Goal: Task Accomplishment & Management: Use online tool/utility

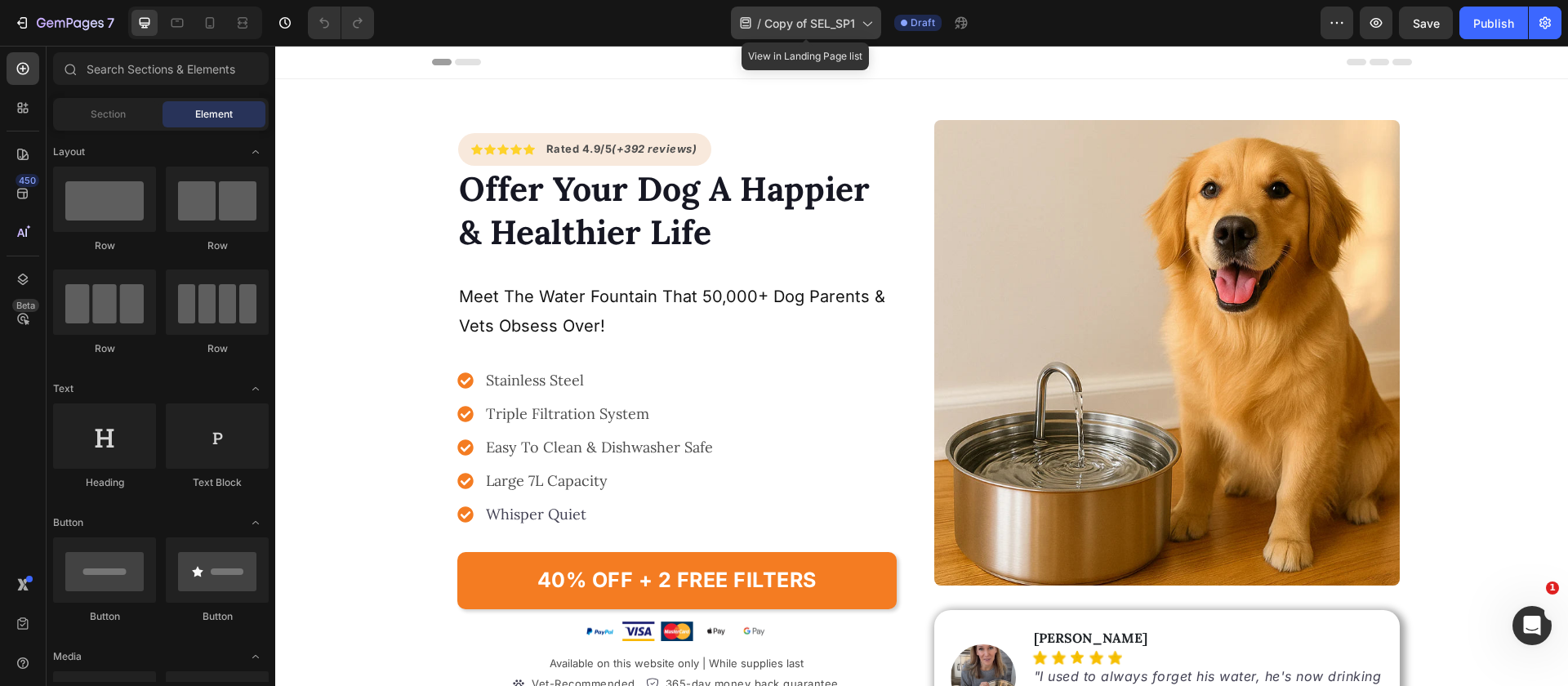
click at [815, 26] on span "Copy of SEL_SP1" at bounding box center [810, 23] width 90 height 17
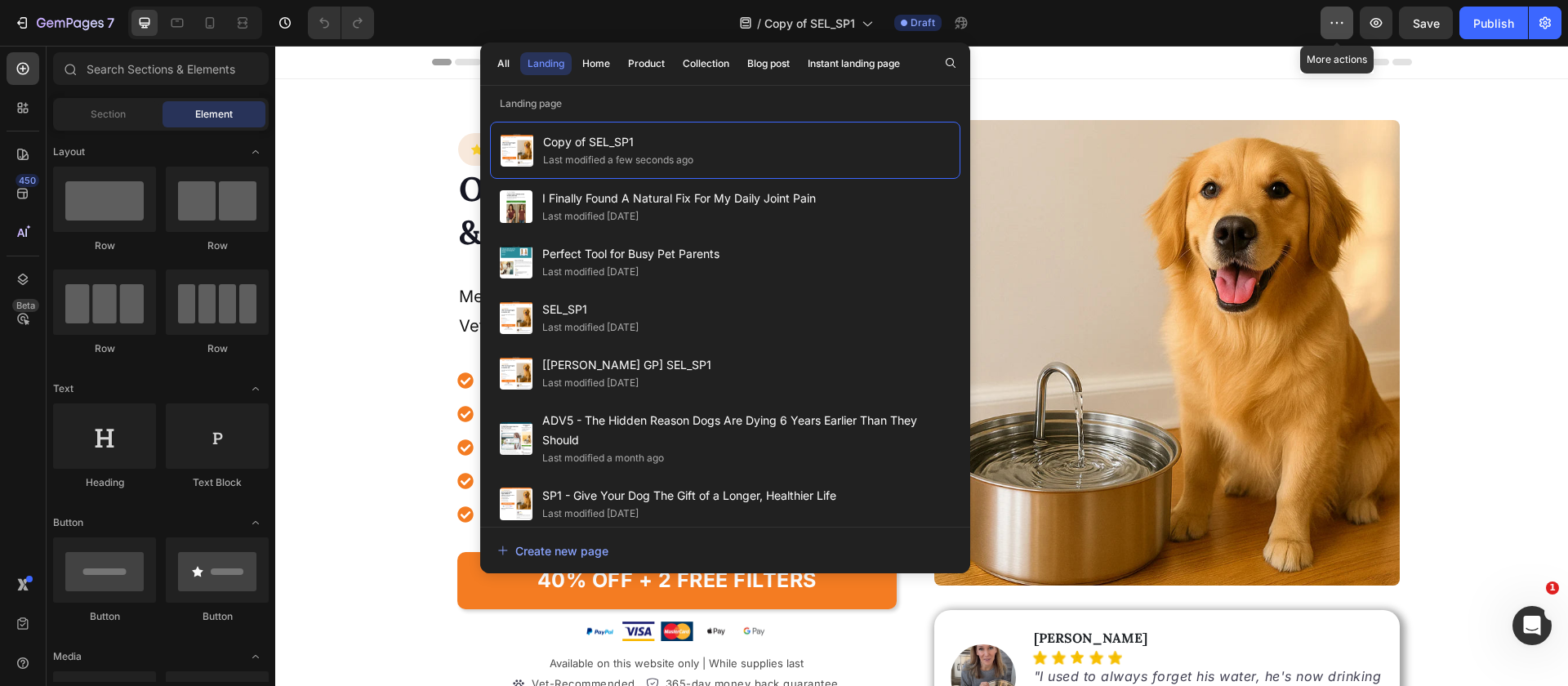
click at [1335, 20] on icon "button" at bounding box center [1337, 23] width 17 height 17
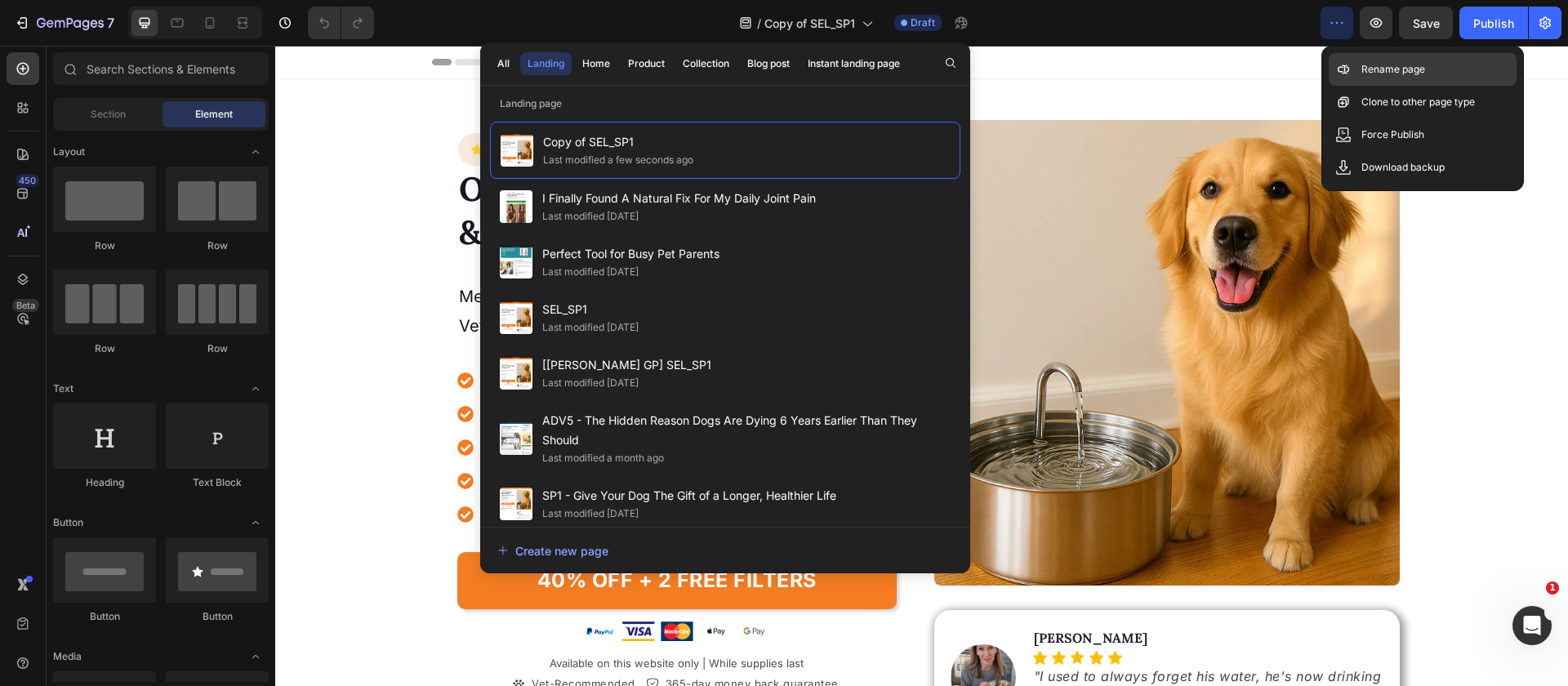
click at [1391, 72] on p "Rename page" at bounding box center [1393, 69] width 64 height 17
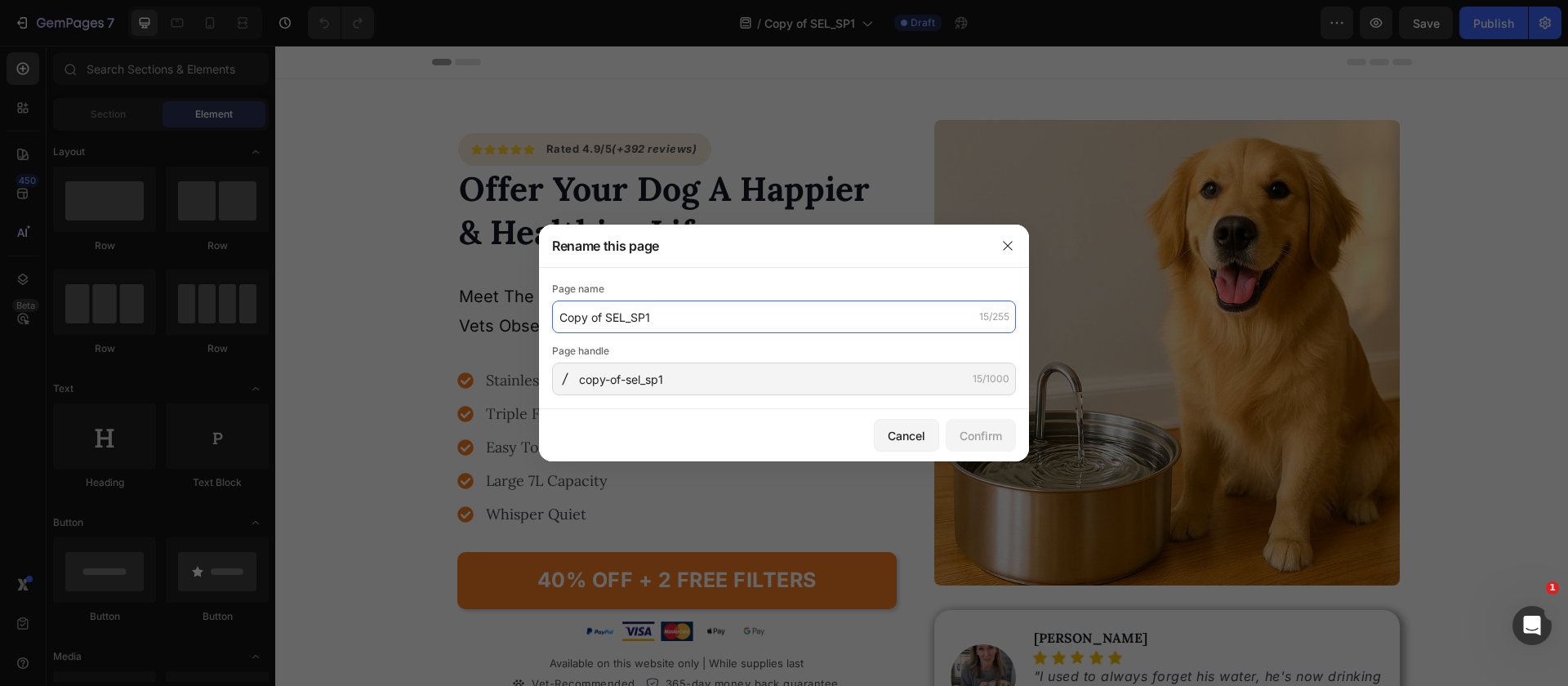
click at [638, 321] on input "Copy of SEL_SP1" at bounding box center [784, 316] width 464 height 33
type input "SEL_NAD+"
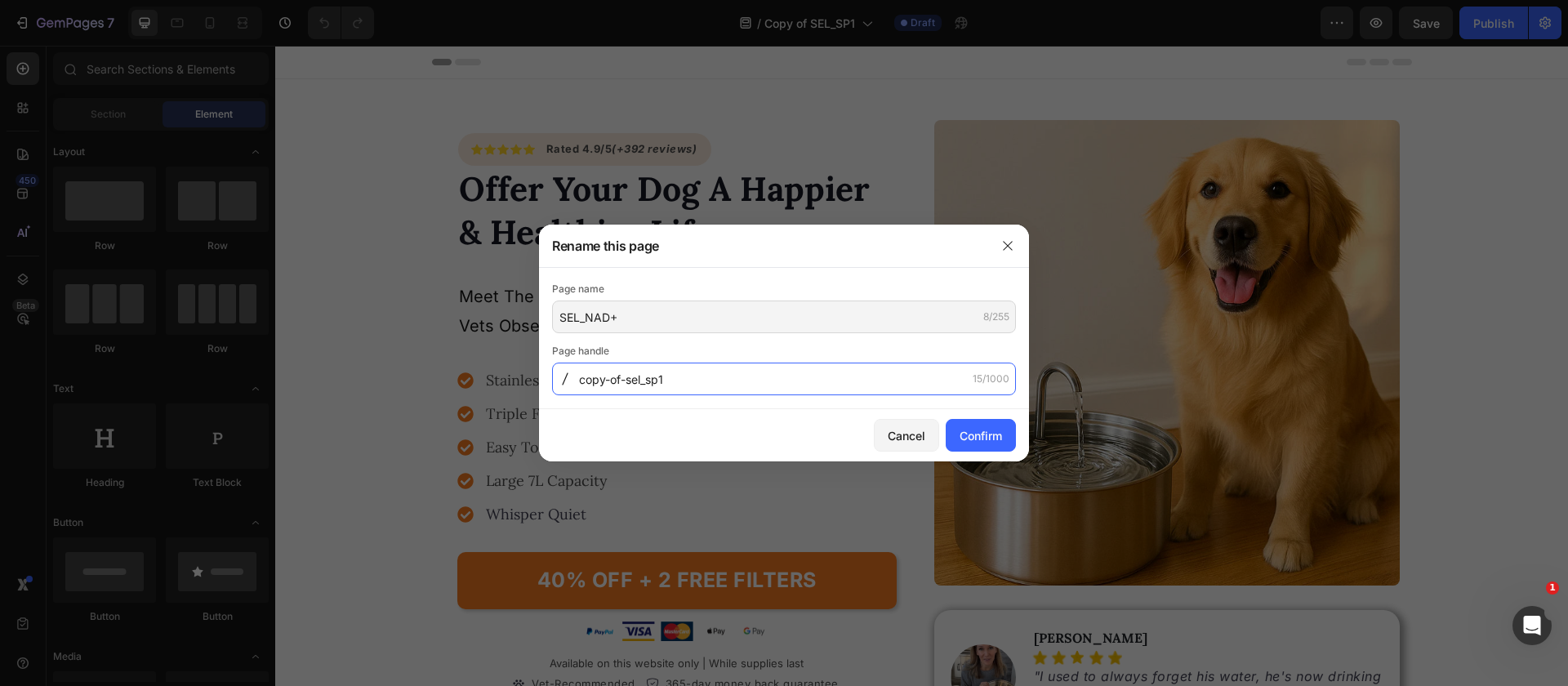
click at [665, 377] on input "copy-of-sel_sp1" at bounding box center [784, 378] width 464 height 33
type input "n"
type input "p"
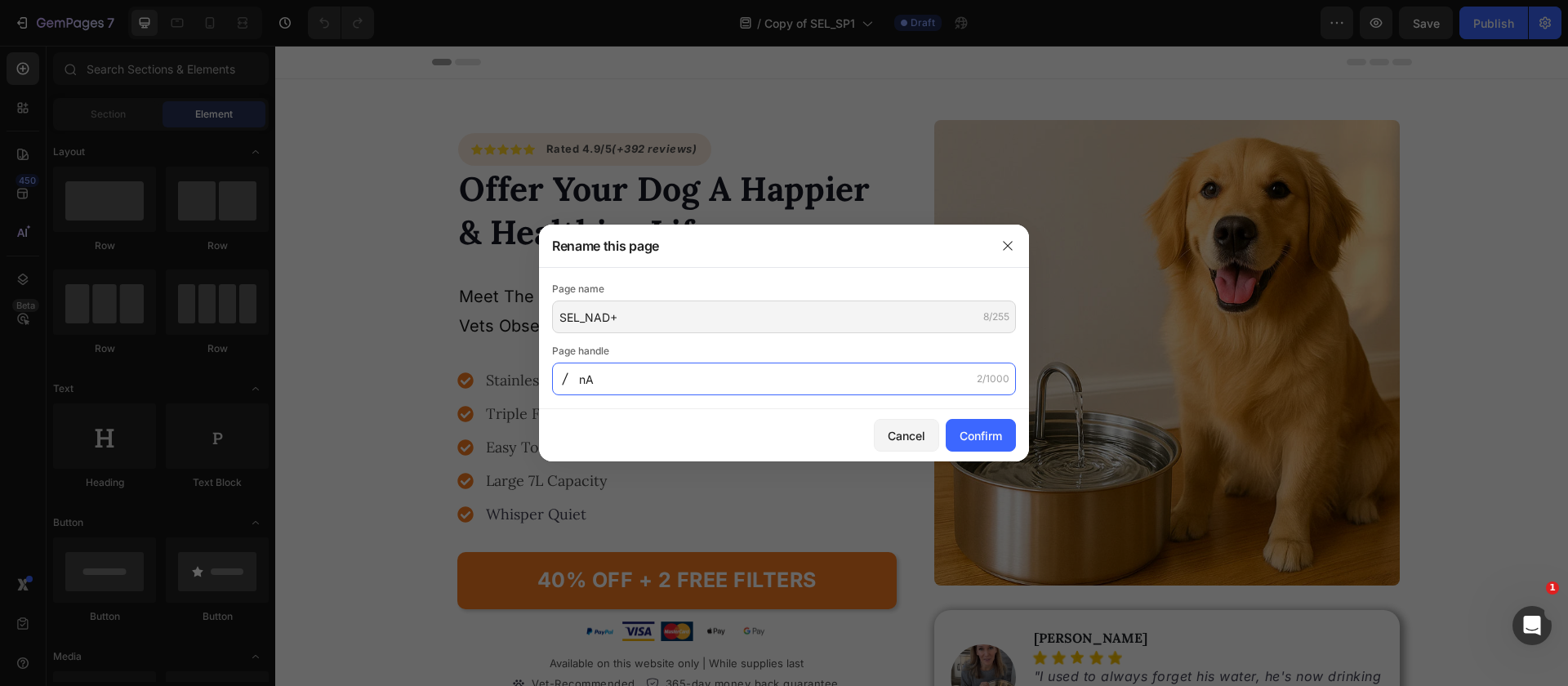
type input "n"
type input "N"
paste input "Anti-Aging-Precursor-Powder"
click at [582, 378] on input "Anti-Aging-Precursor-Powder" at bounding box center [784, 378] width 464 height 33
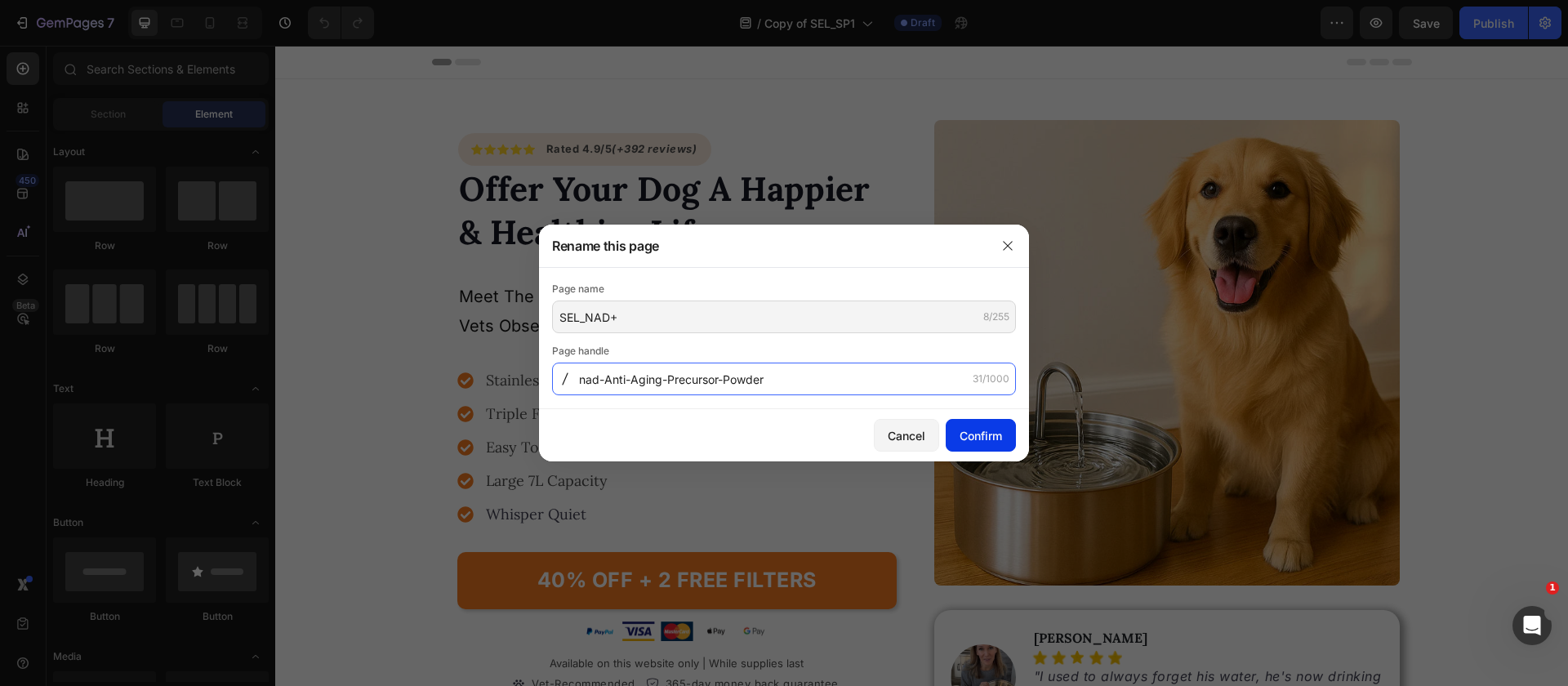
type input "nad-Anti-Aging-Precursor-Powder"
click at [994, 433] on div "Confirm" at bounding box center [981, 435] width 43 height 17
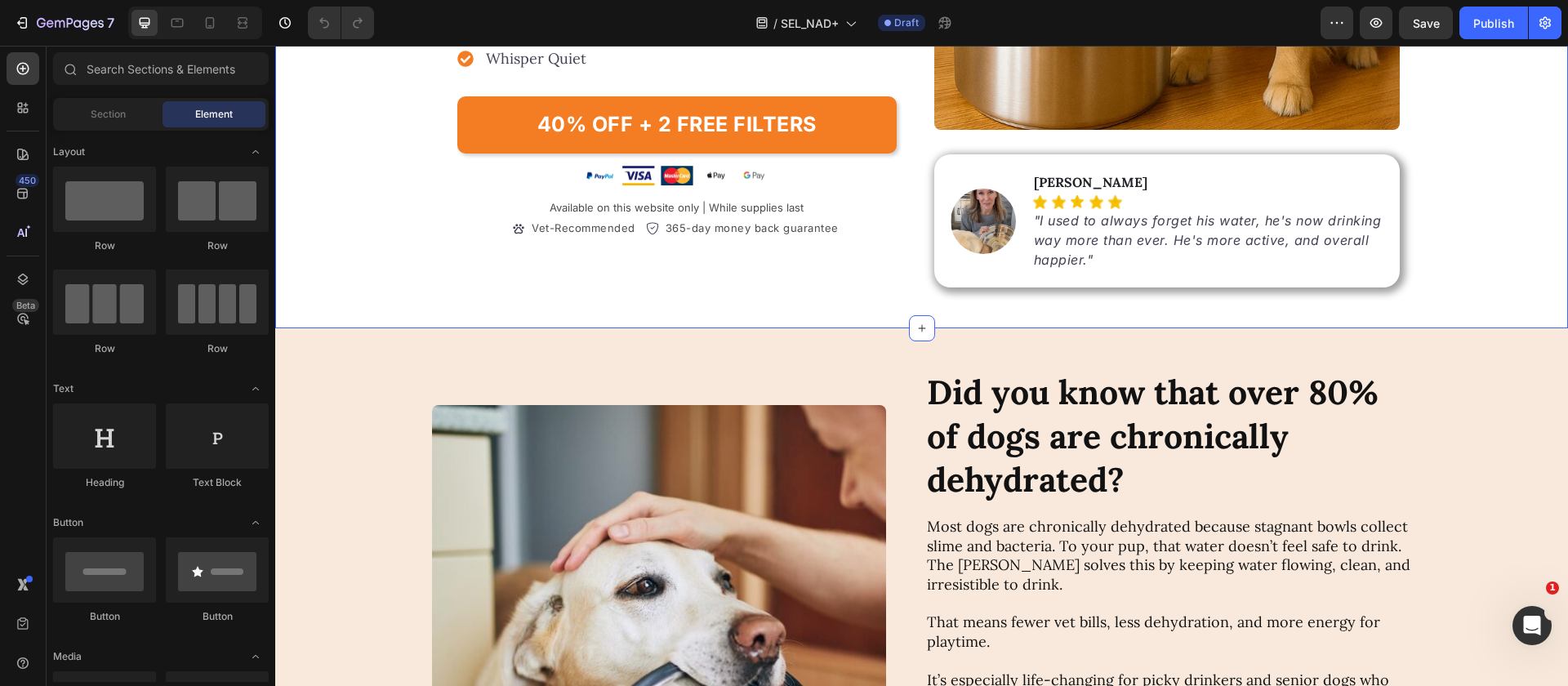
scroll to position [510, 0]
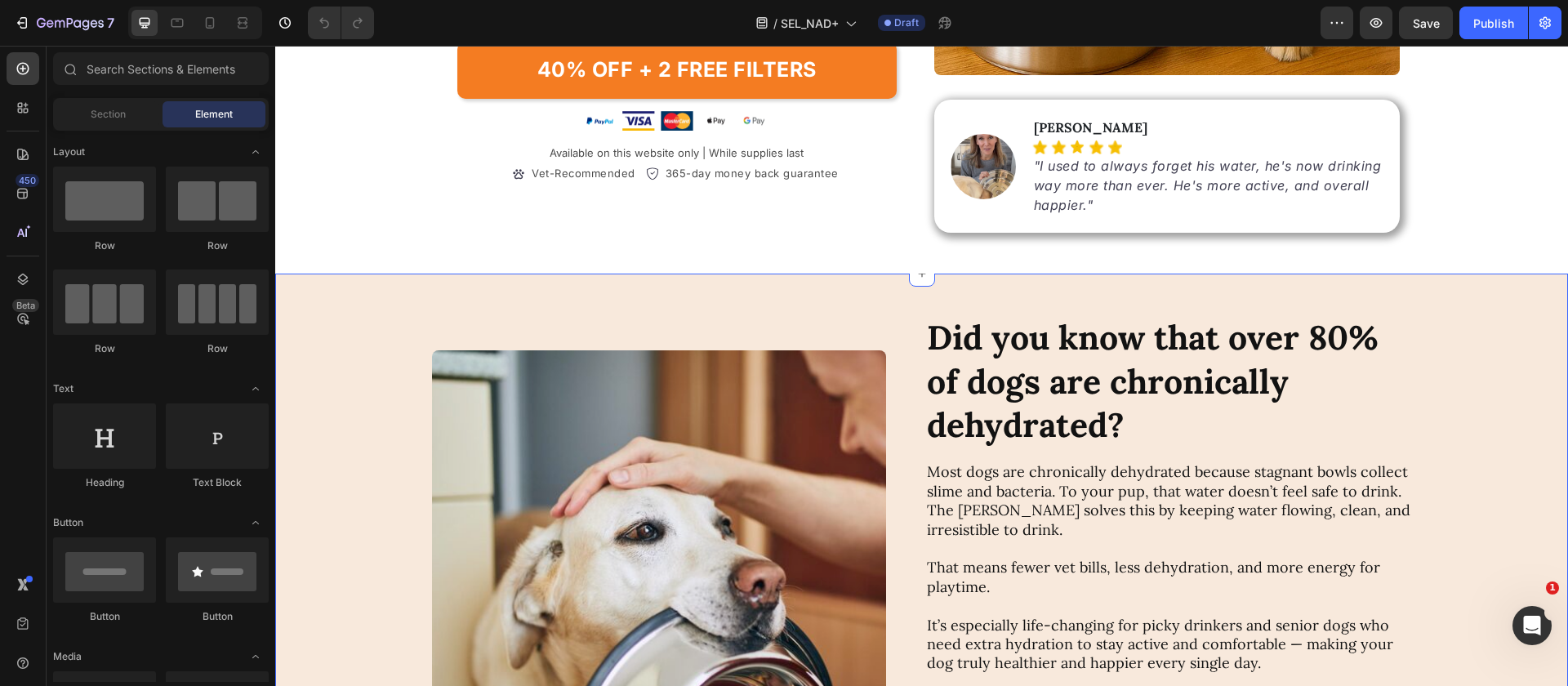
click at [372, 310] on div "Did you know that over 80% of dogs are chronically dehydrated? Heading Image Di…" at bounding box center [921, 555] width 1293 height 563
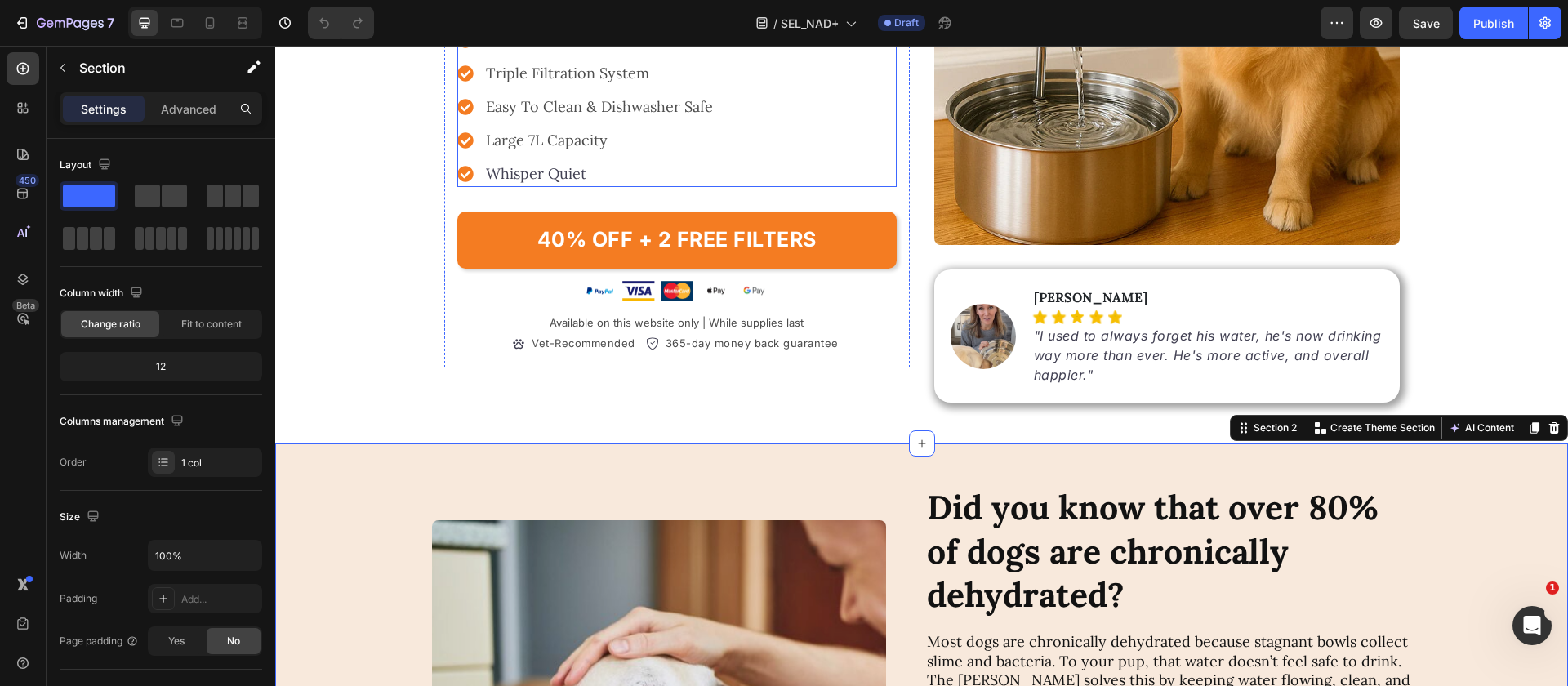
scroll to position [0, 0]
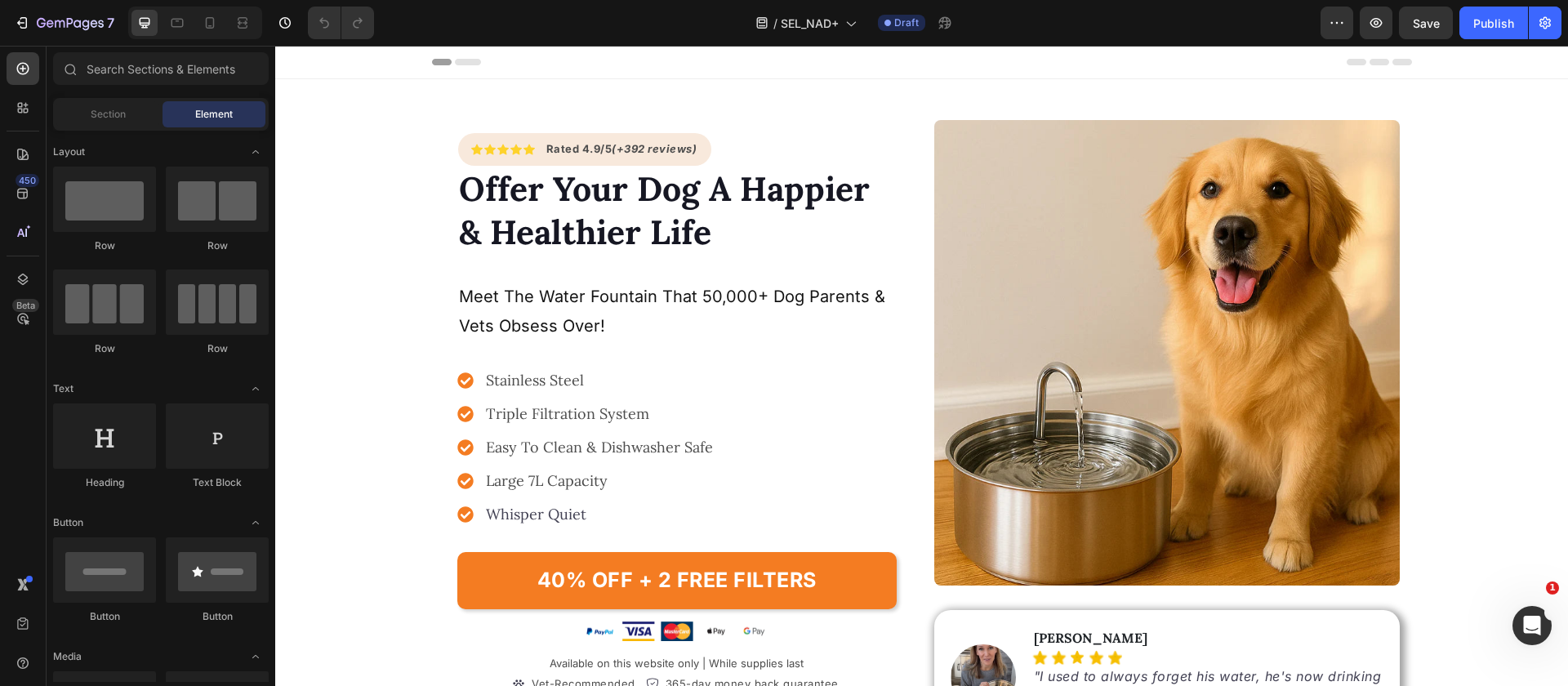
click at [914, 138] on div "Icon Icon Icon Icon Icon Icon List Hoz Rated 4.9/5 (+392 reviews) Text block Ro…" at bounding box center [921, 431] width 980 height 623
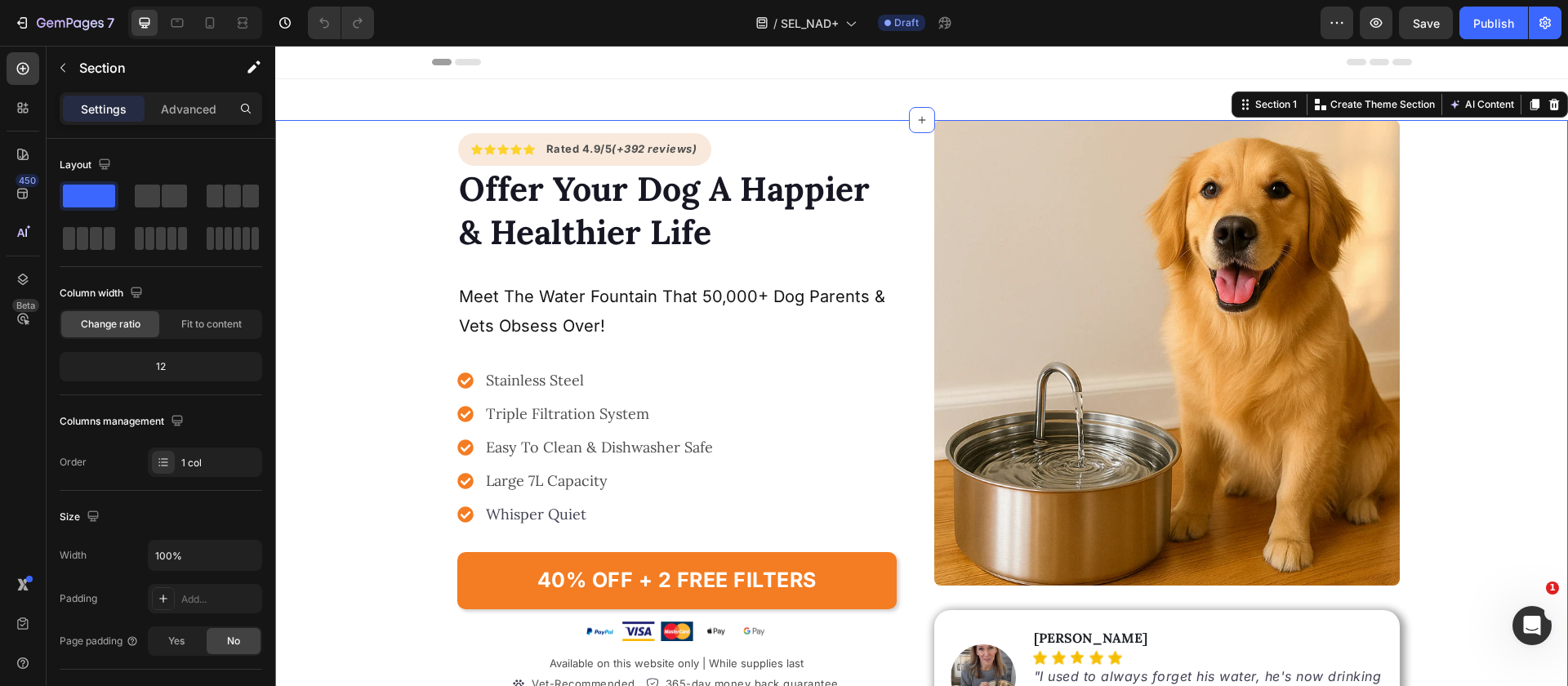
click at [405, 137] on div "Icon Icon Icon Icon Icon Icon List Hoz Rated 4.9/5 (+392 reviews) Text block Ro…" at bounding box center [921, 452] width 1293 height 664
click at [915, 114] on icon at bounding box center [922, 120] width 13 height 13
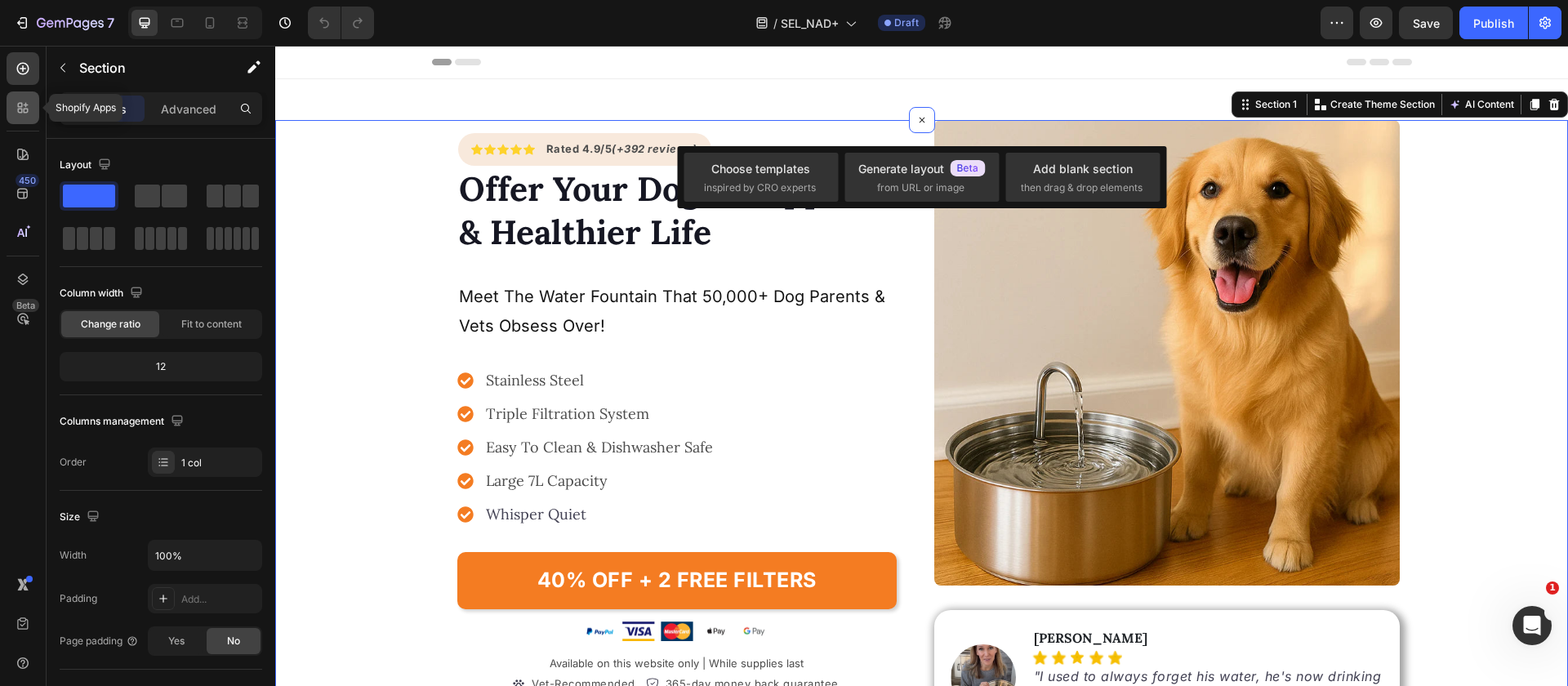
click at [36, 98] on div at bounding box center [23, 107] width 33 height 33
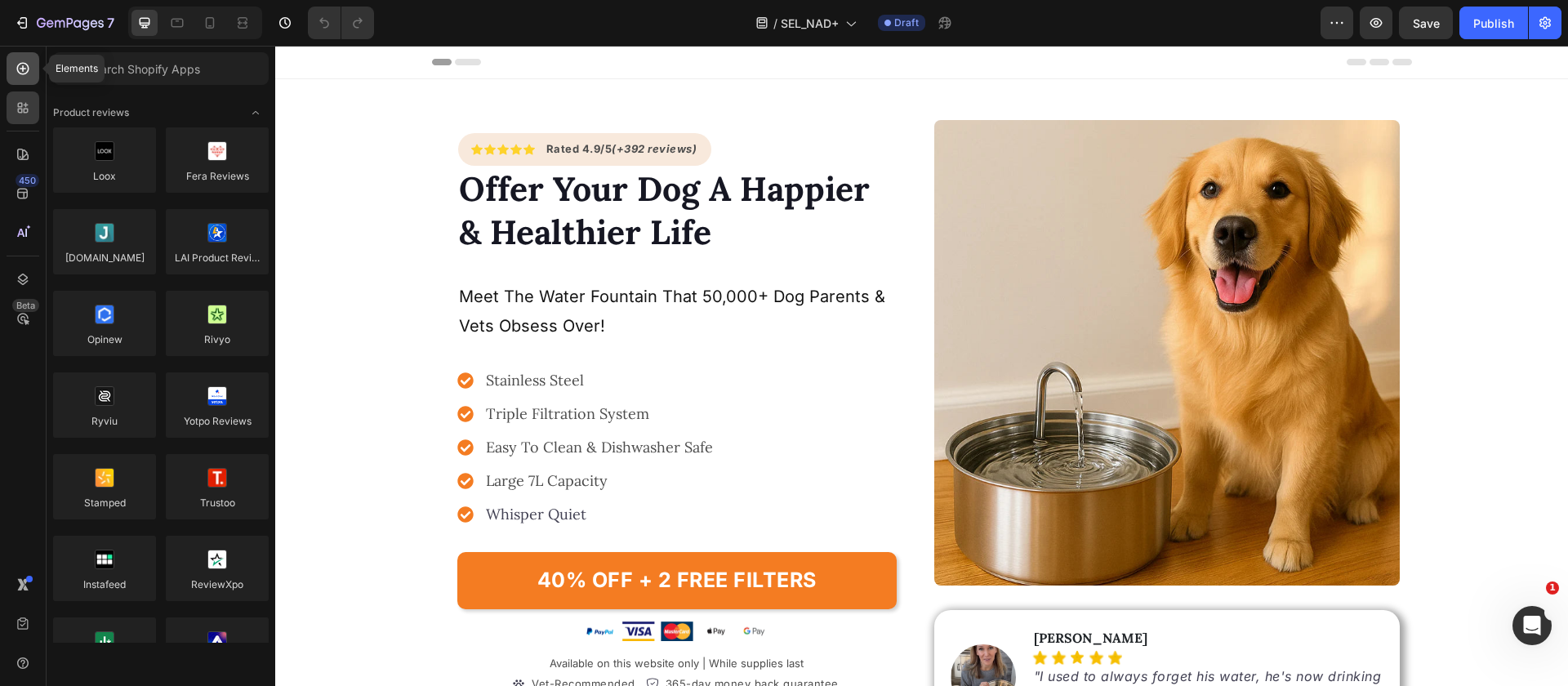
click at [28, 78] on div at bounding box center [23, 68] width 33 height 33
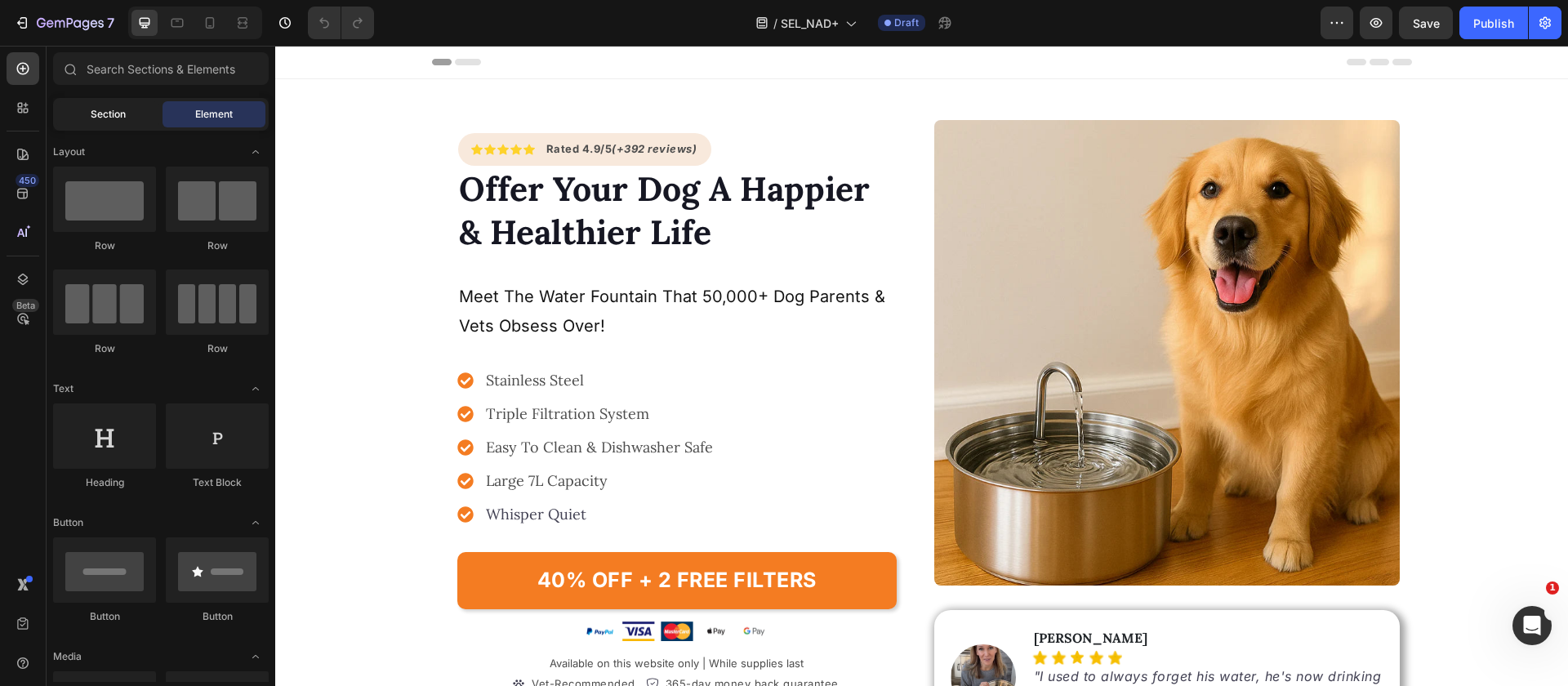
click at [126, 125] on div "Section" at bounding box center [107, 114] width 103 height 26
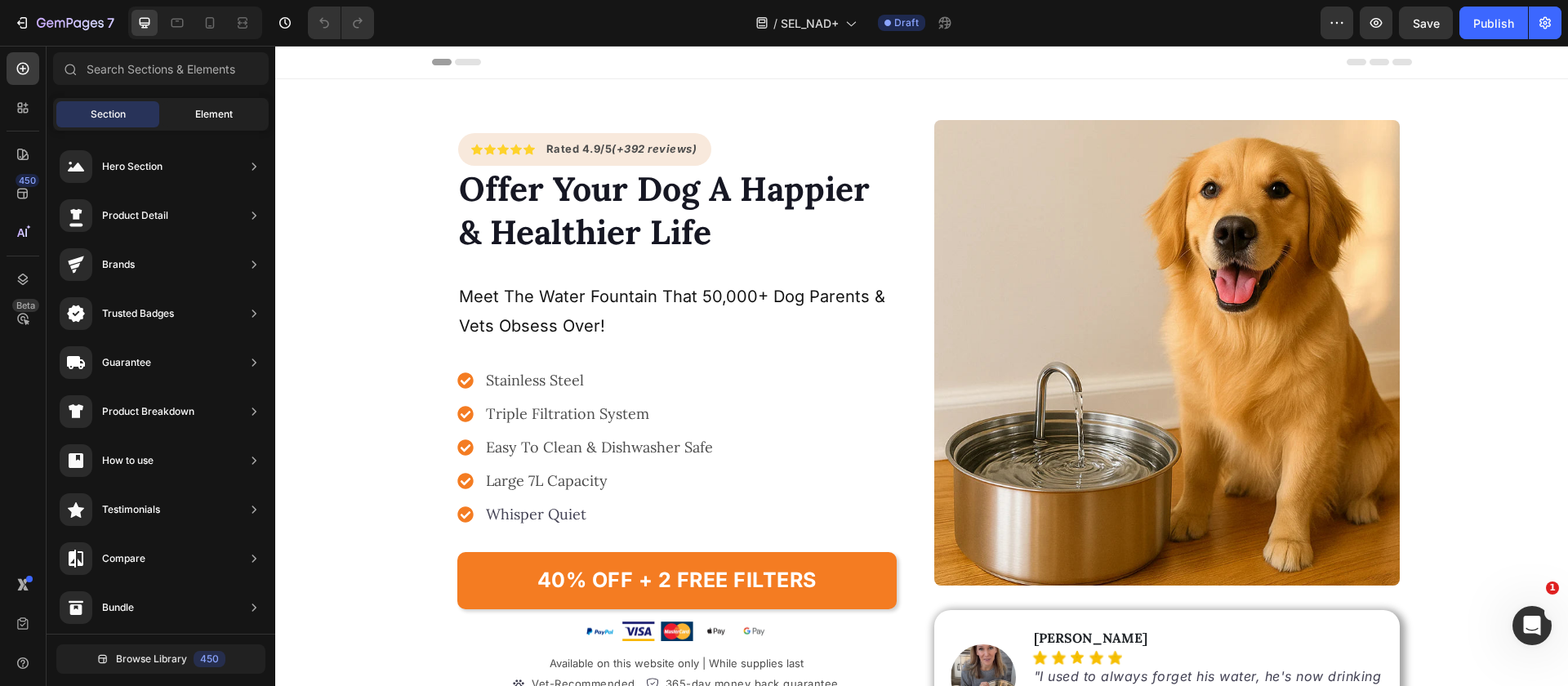
click at [192, 110] on div "Element" at bounding box center [213, 114] width 103 height 26
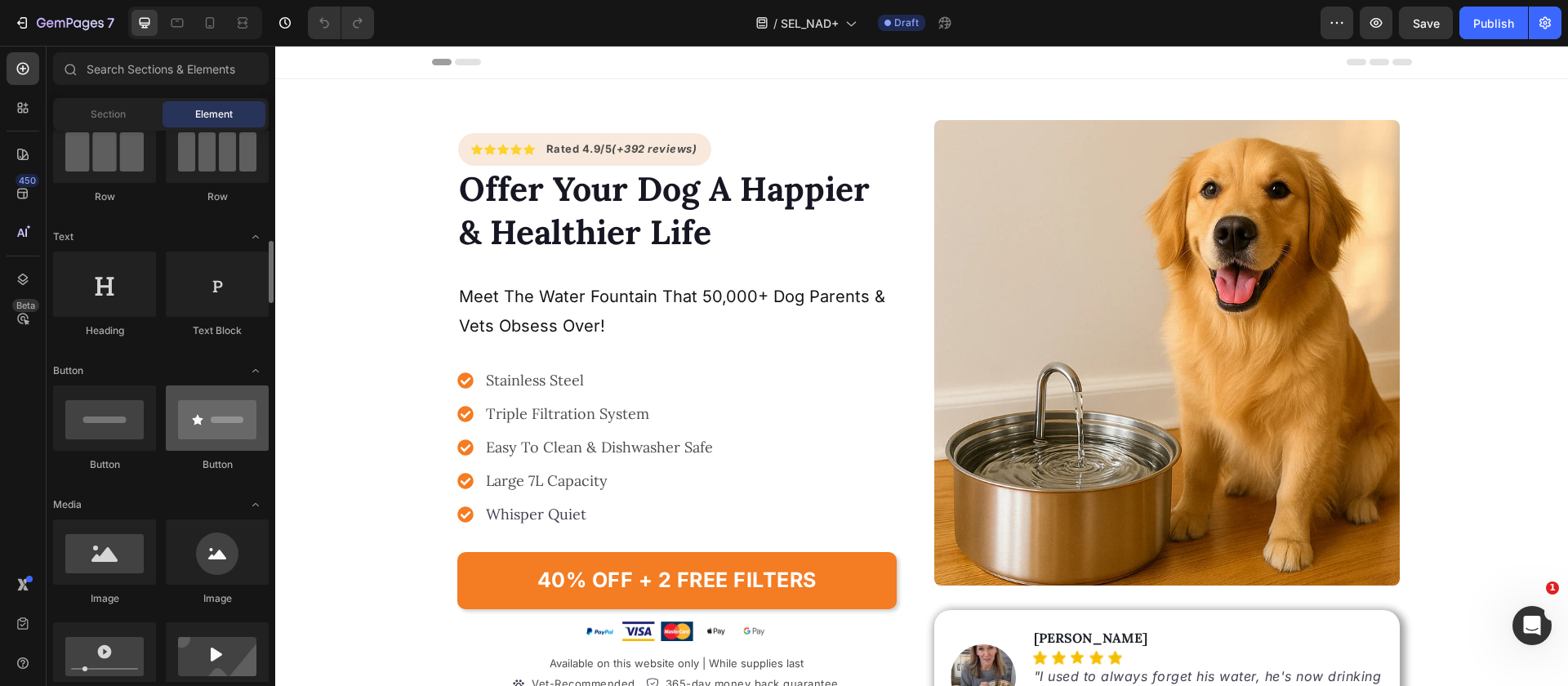
scroll to position [236, 0]
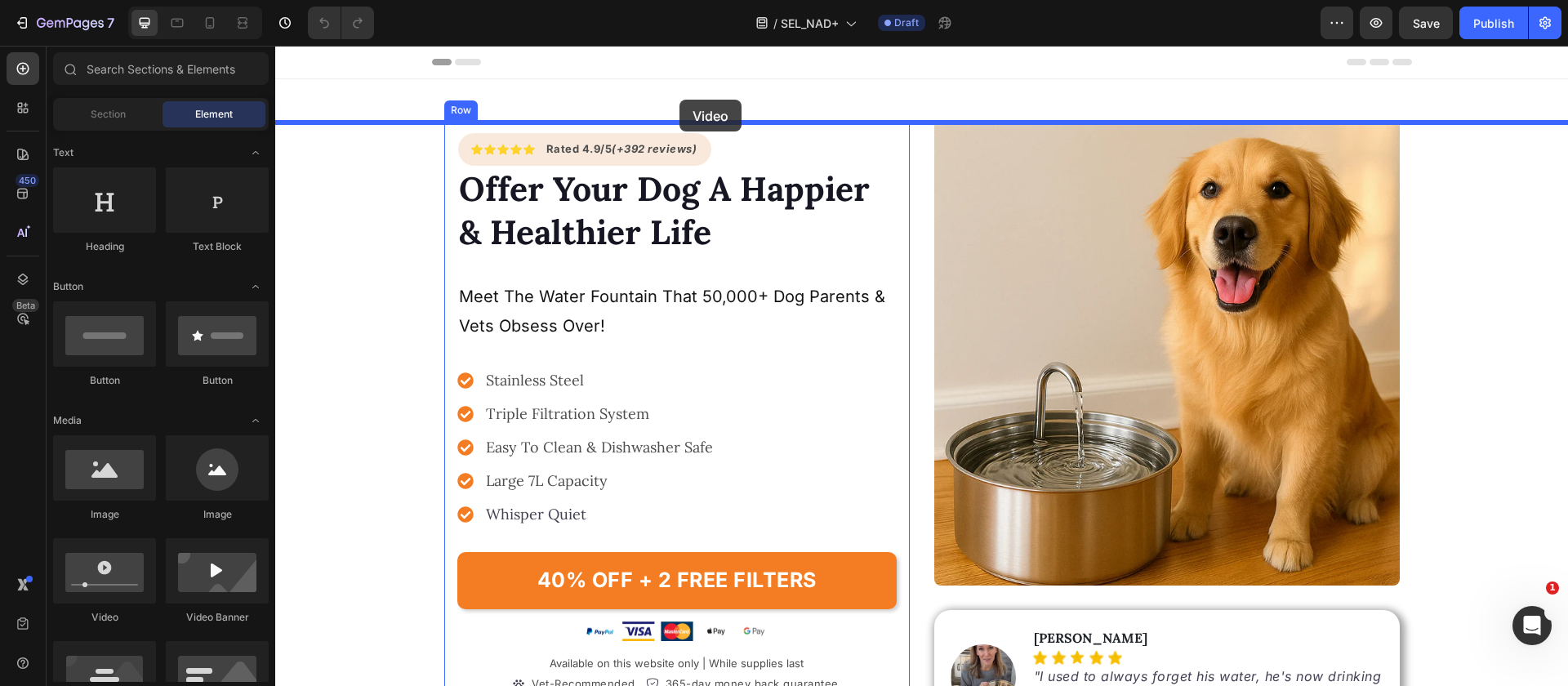
drag, startPoint x: 397, startPoint y: 612, endPoint x: 679, endPoint y: 100, distance: 584.5
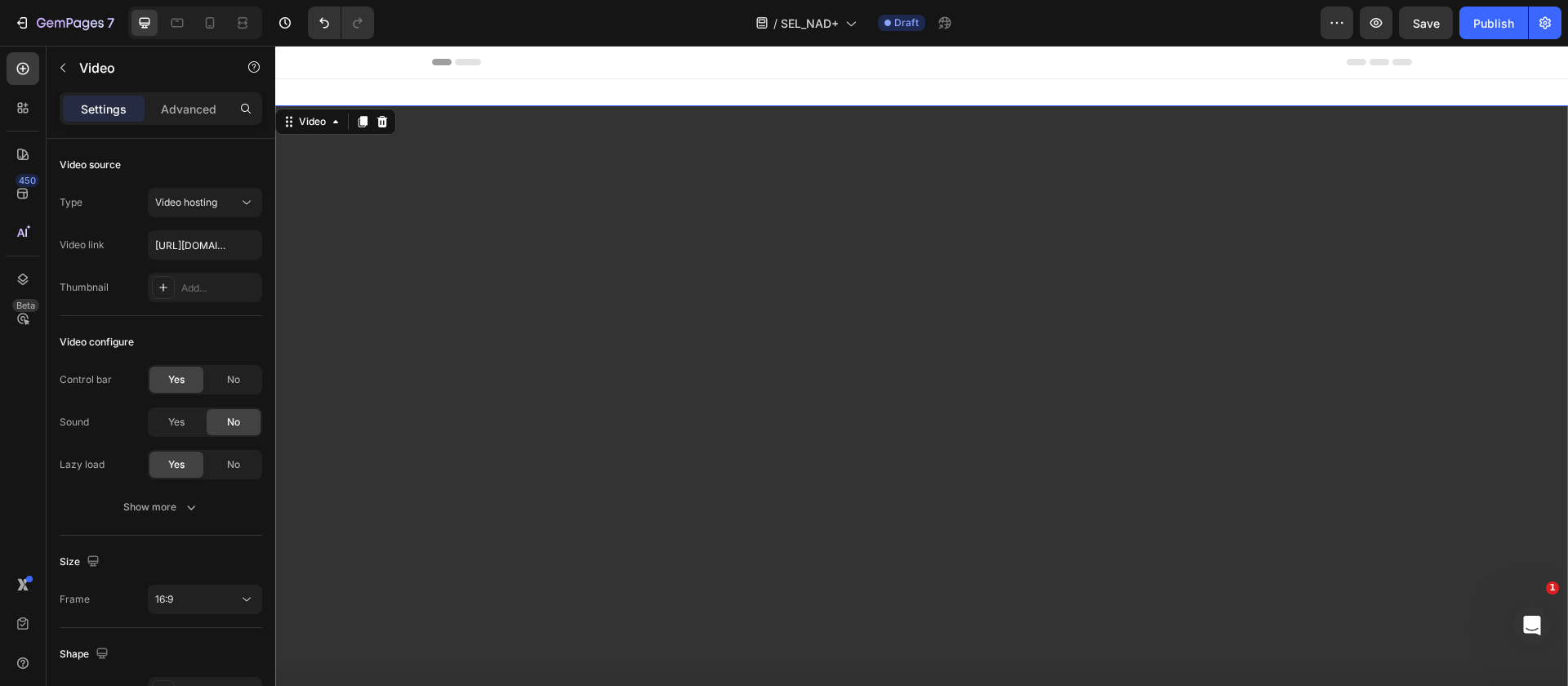
click at [508, 205] on video at bounding box center [921, 468] width 1293 height 727
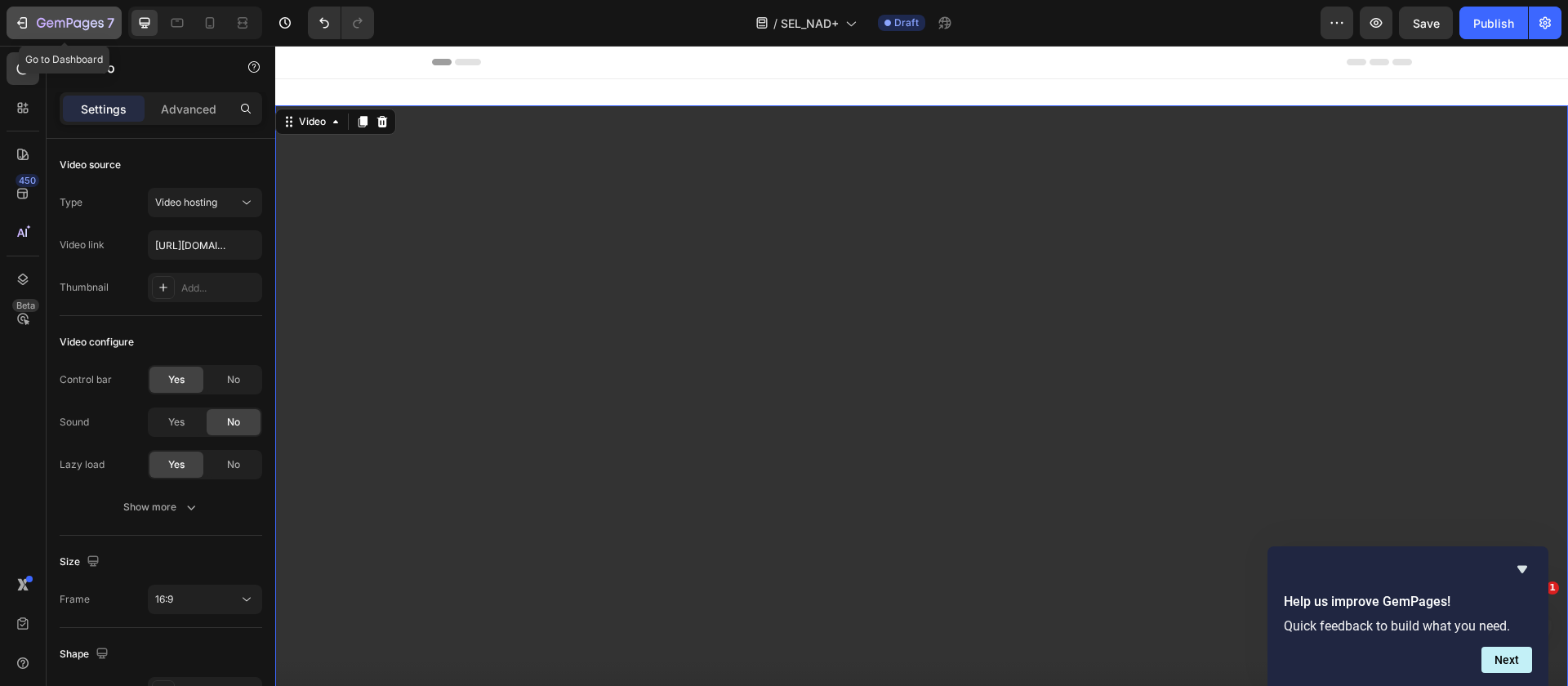
click at [68, 20] on icon "button" at bounding box center [70, 23] width 67 height 14
